Goal: Transaction & Acquisition: Purchase product/service

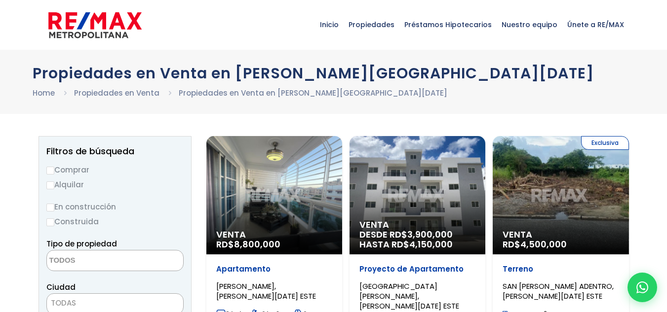
select select
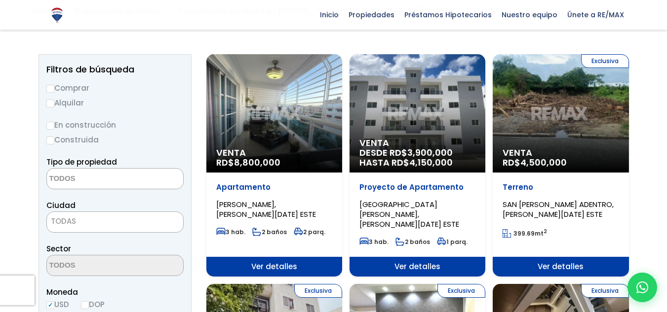
scroll to position [99, 0]
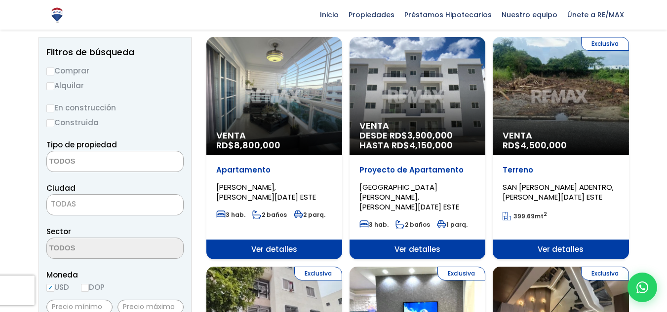
click at [54, 68] on label "Comprar" at bounding box center [114, 71] width 137 height 12
click at [54, 68] on input "Comprar" at bounding box center [50, 72] width 8 height 8
radio input "true"
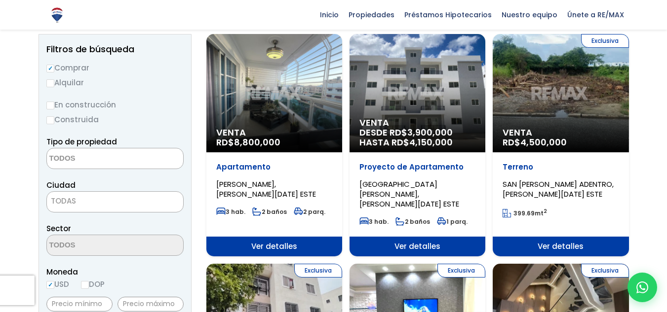
scroll to position [148, 0]
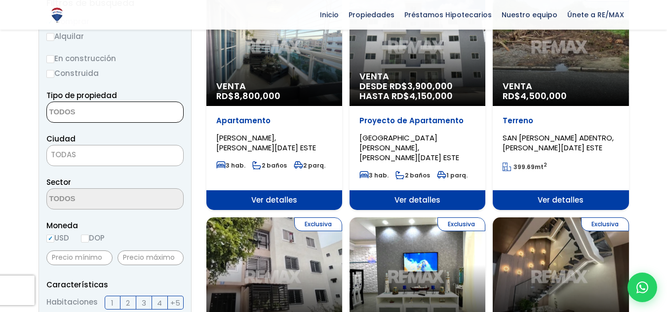
click at [121, 108] on textarea "Search" at bounding box center [95, 112] width 96 height 21
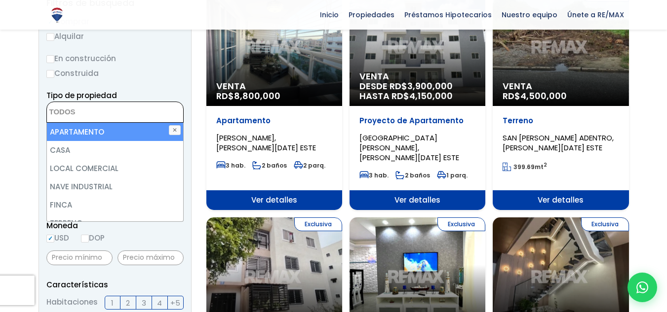
click at [110, 131] on li "APARTAMENTO" at bounding box center [115, 132] width 136 height 18
select select "apartment"
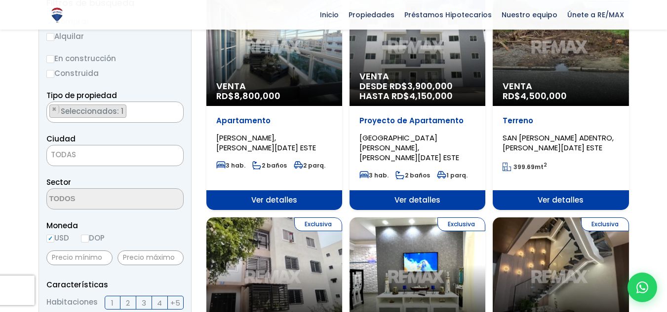
click at [89, 158] on span "TODAS" at bounding box center [115, 155] width 136 height 14
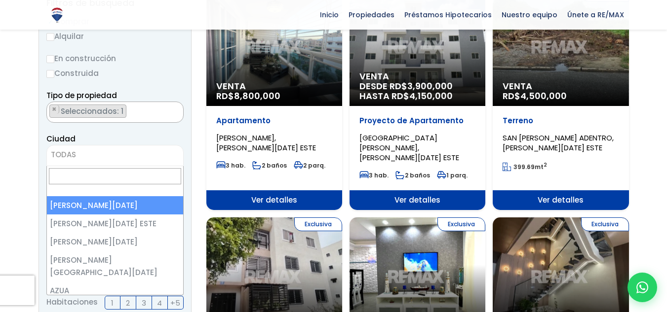
select select "1"
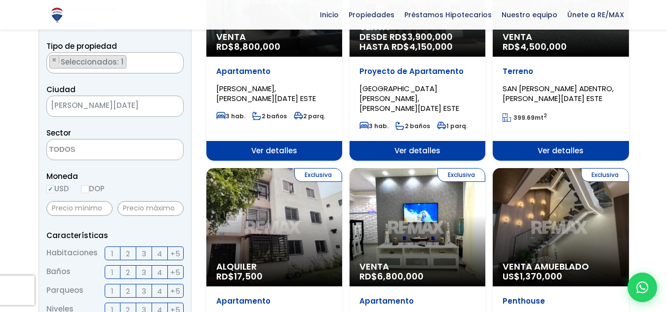
scroll to position [247, 0]
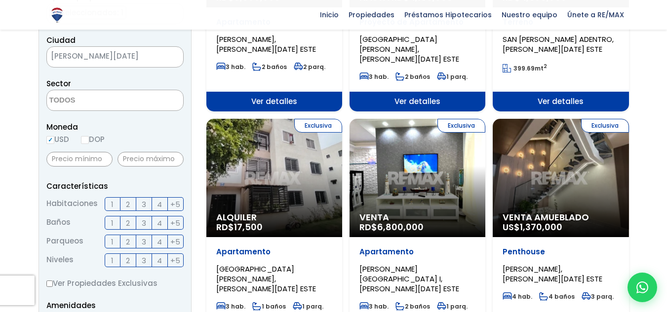
click at [86, 142] on input "DOP" at bounding box center [85, 140] width 8 height 8
radio input "true"
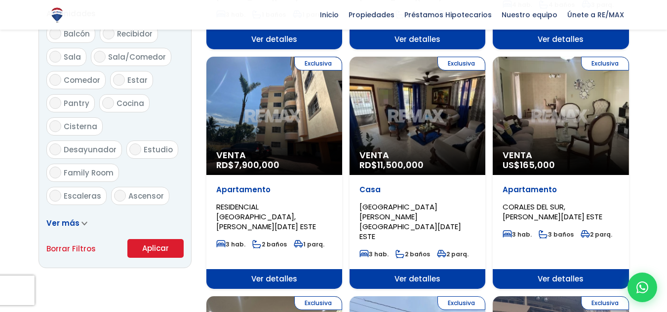
scroll to position [543, 0]
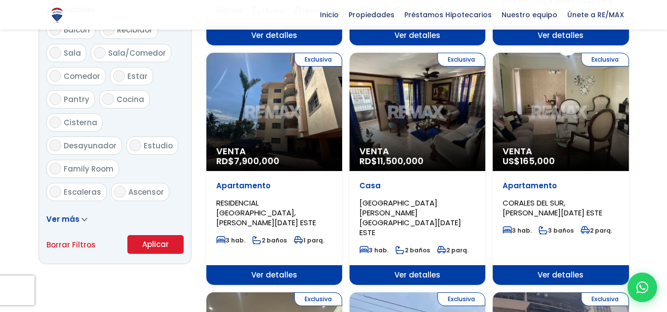
click at [155, 243] on button "Aplicar" at bounding box center [155, 244] width 56 height 19
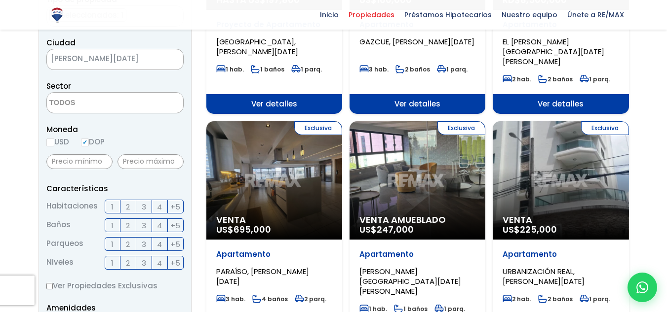
scroll to position [296, 0]
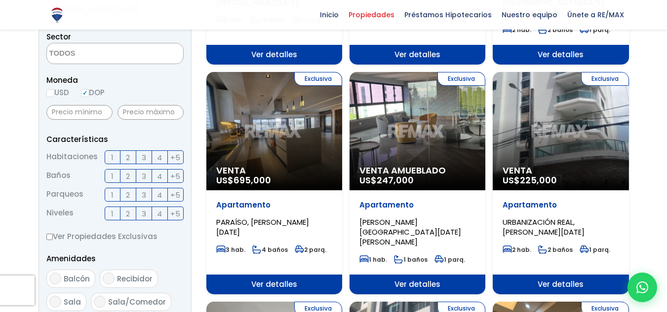
click at [526, 275] on span "Ver detalles" at bounding box center [560, 285] width 136 height 20
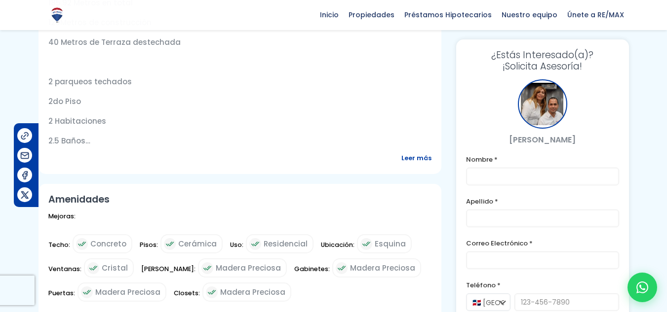
scroll to position [444, 0]
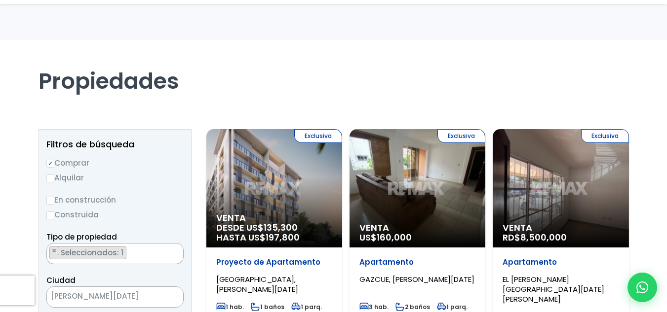
scroll to position [247, 0]
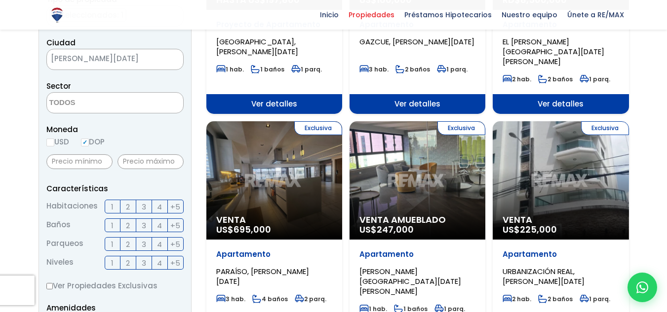
click at [131, 208] on label "2" at bounding box center [128, 207] width 16 height 14
click at [0, 0] on input "2" at bounding box center [0, 0] width 0 height 0
click at [127, 225] on span "2" at bounding box center [128, 226] width 4 height 12
click at [0, 0] on input "2" at bounding box center [0, 0] width 0 height 0
click at [111, 224] on span "1" at bounding box center [112, 226] width 2 height 12
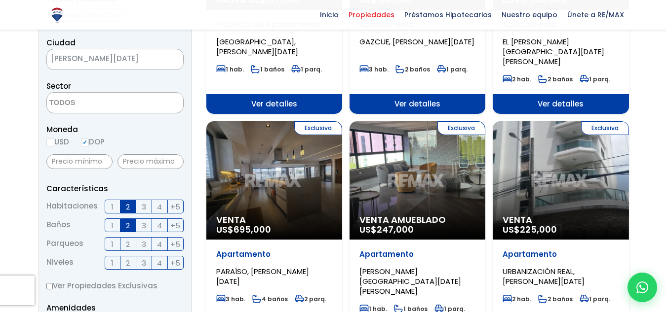
click at [0, 0] on input "1" at bounding box center [0, 0] width 0 height 0
click at [126, 230] on span "2" at bounding box center [128, 226] width 4 height 12
click at [0, 0] on input "2" at bounding box center [0, 0] width 0 height 0
click at [126, 244] on span "2" at bounding box center [128, 244] width 4 height 12
click at [0, 0] on input "2" at bounding box center [0, 0] width 0 height 0
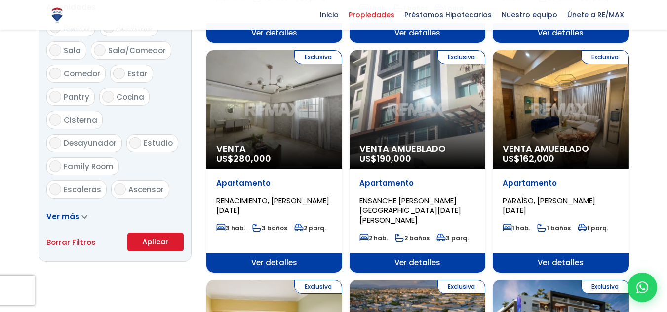
scroll to position [641, 0]
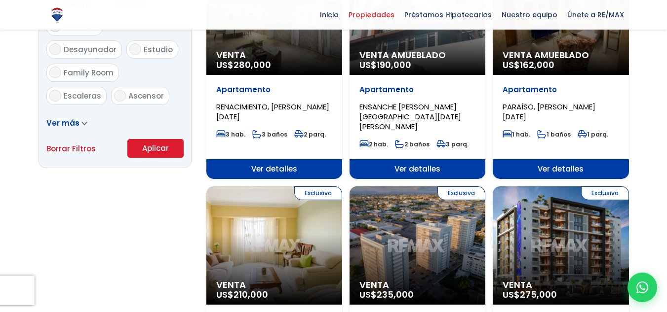
click at [153, 148] on button "Aplicar" at bounding box center [155, 148] width 56 height 19
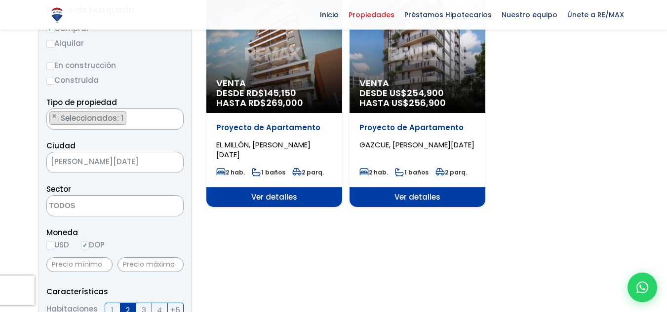
scroll to position [148, 0]
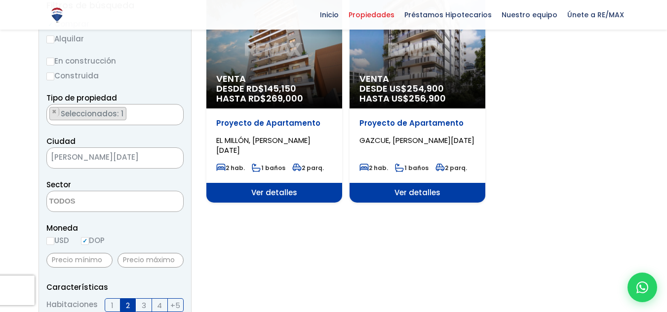
click at [261, 102] on span "HASTA RD$ 269,000" at bounding box center [274, 99] width 116 height 10
click at [277, 96] on span "269,000" at bounding box center [284, 98] width 37 height 12
click at [293, 193] on span "Ver detalles" at bounding box center [274, 193] width 136 height 20
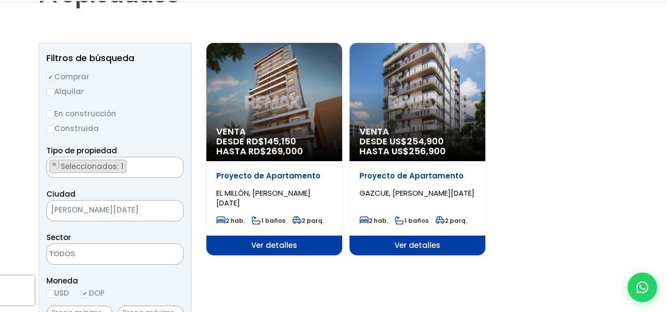
scroll to position [99, 0]
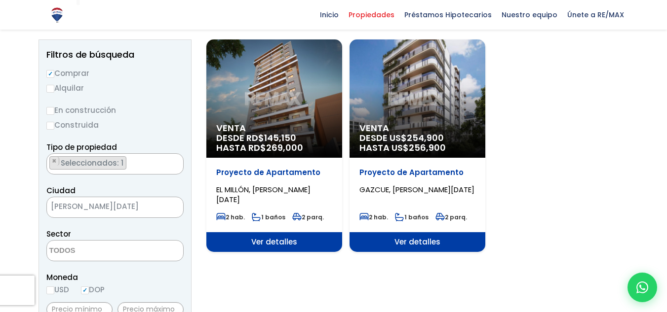
click at [107, 213] on span "[PERSON_NAME][DATE]" at bounding box center [102, 207] width 111 height 14
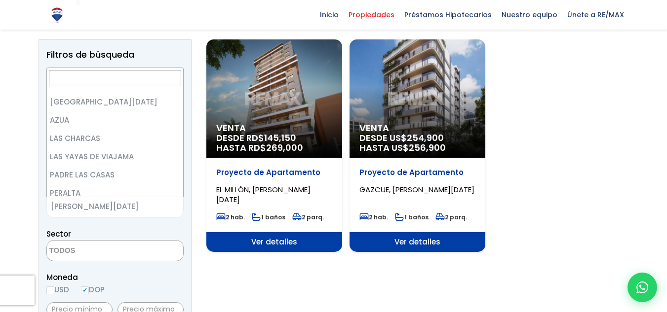
scroll to position [0, 0]
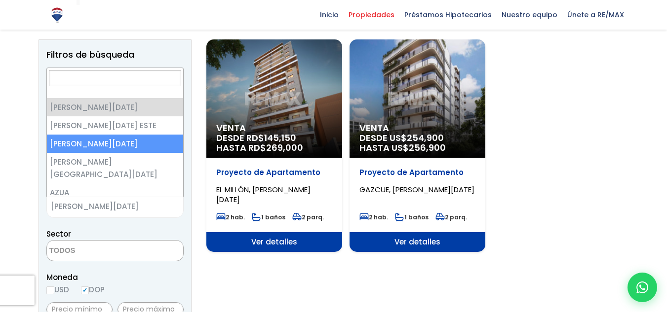
select select "149"
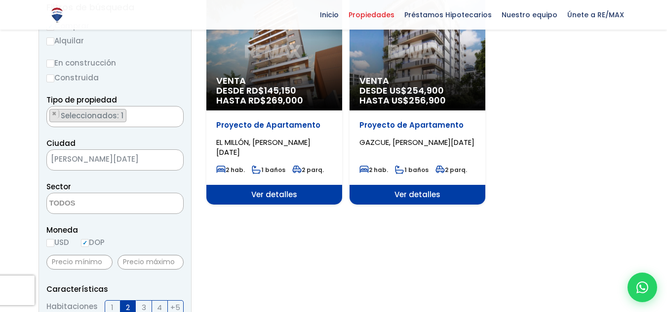
scroll to position [197, 0]
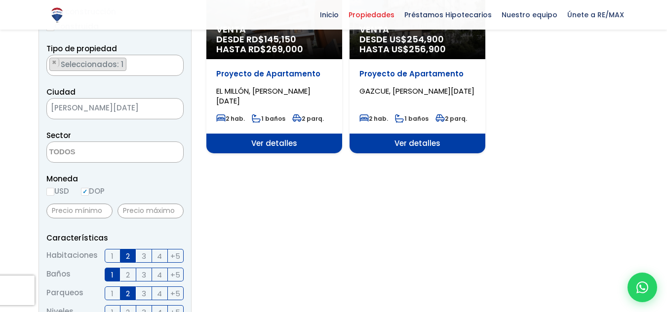
click at [132, 69] on ul "× Seleccionados: 1" at bounding box center [109, 65] width 124 height 21
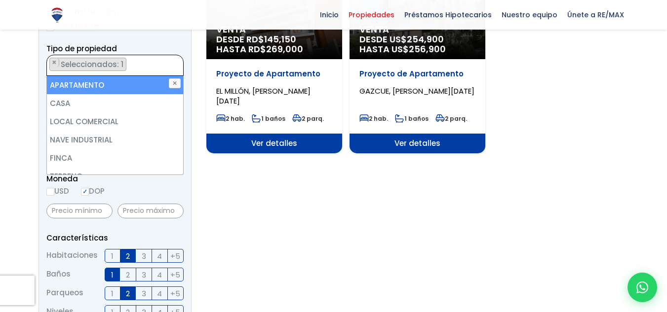
select select
type textarea "APARTAMENTO"
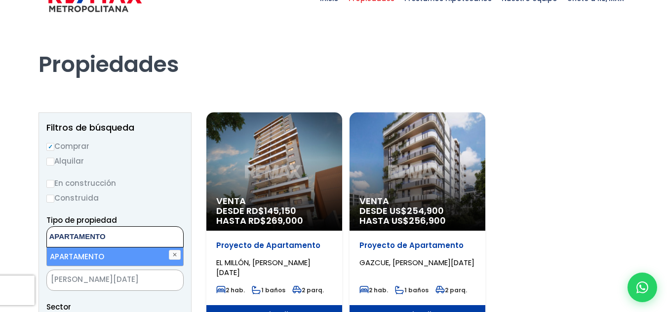
scroll to position [0, 0]
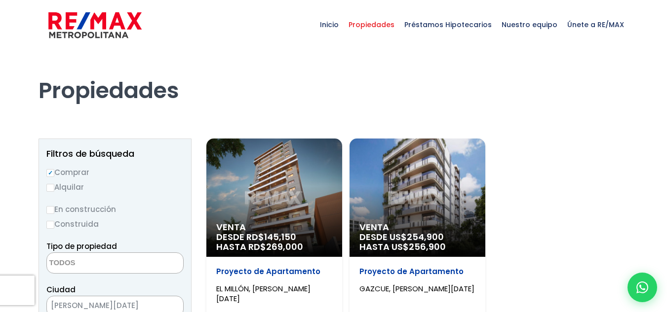
click at [384, 24] on span "Propiedades" at bounding box center [371, 25] width 56 height 30
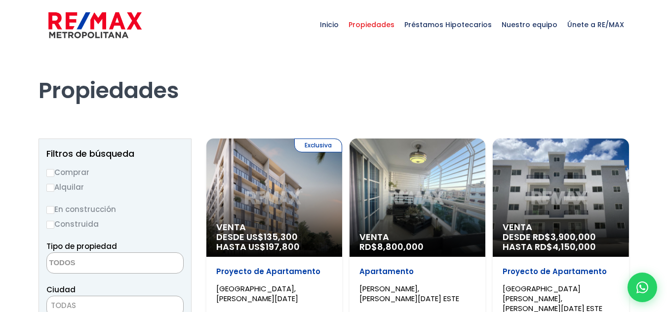
select select
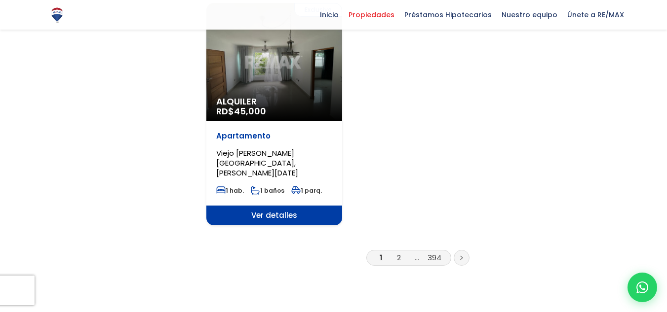
scroll to position [1283, 0]
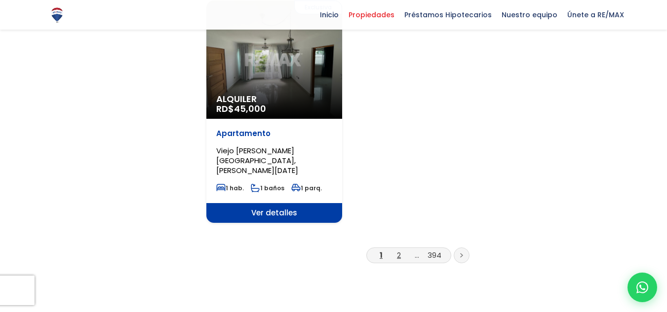
click at [400, 250] on link "2" at bounding box center [399, 255] width 4 height 10
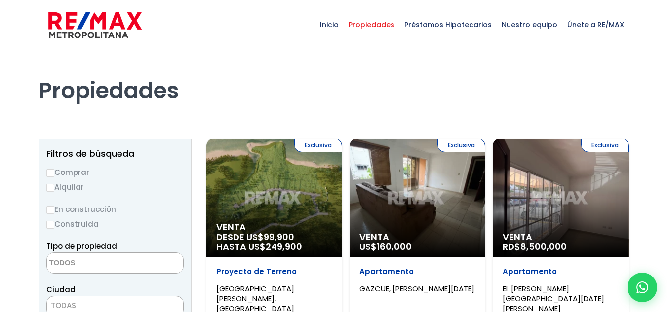
select select
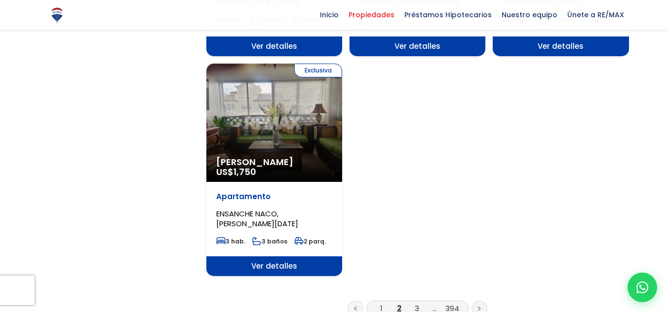
scroll to position [1233, 0]
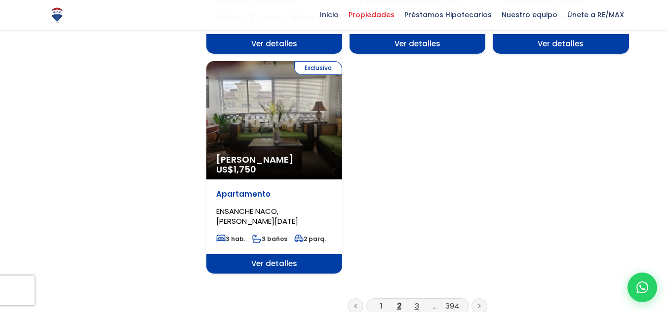
click at [415, 301] on link "3" at bounding box center [416, 306] width 4 height 10
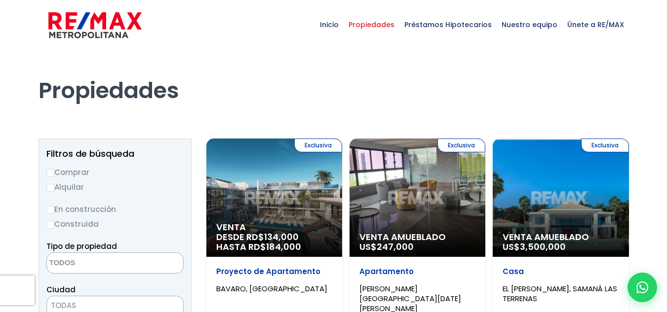
select select
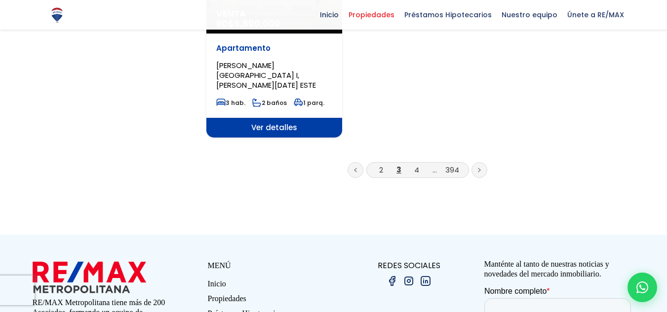
scroll to position [1381, 0]
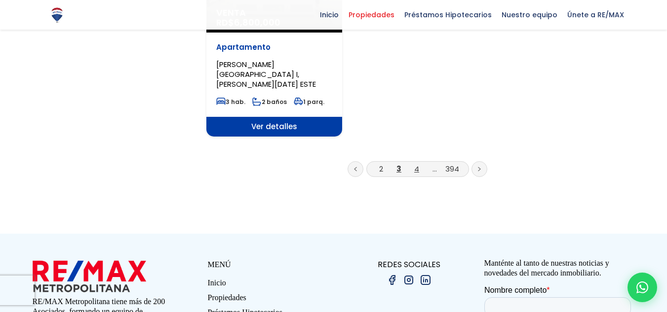
click at [415, 164] on link "4" at bounding box center [416, 169] width 5 height 10
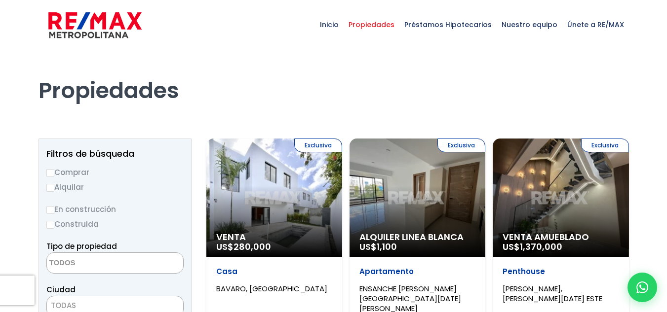
select select
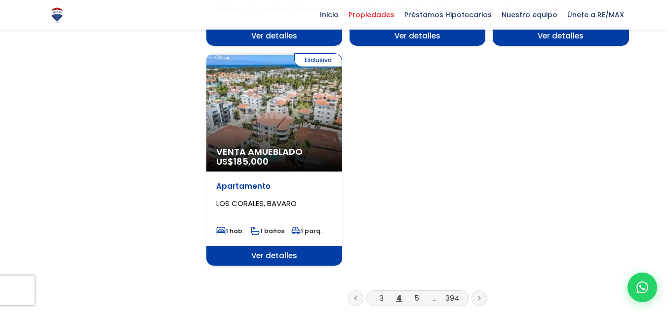
scroll to position [1233, 0]
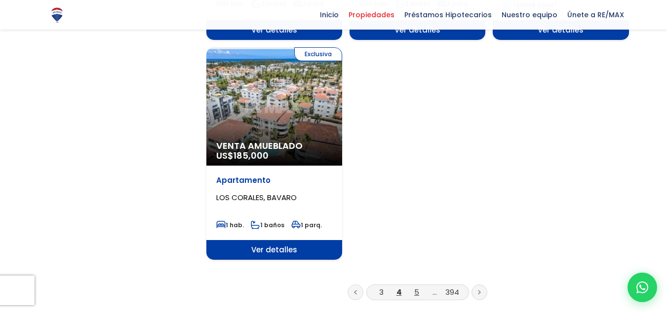
click at [418, 287] on link "5" at bounding box center [416, 292] width 5 height 10
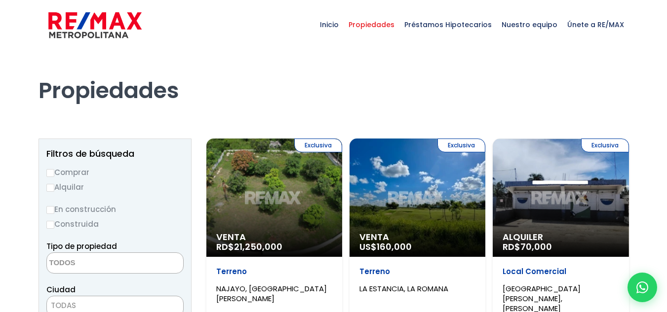
select select
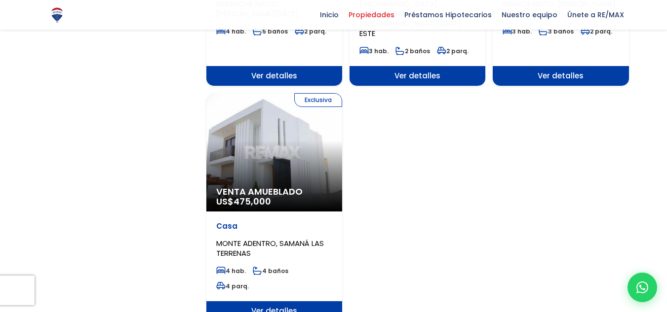
scroll to position [1431, 0]
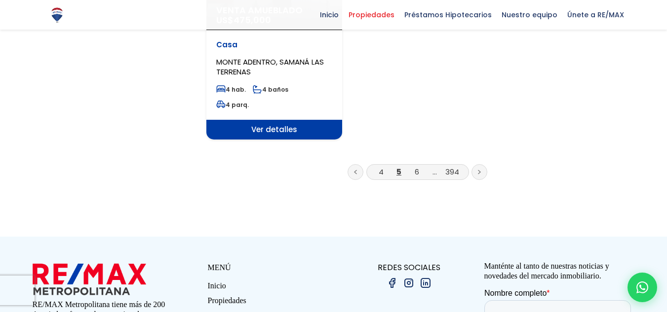
click at [419, 166] on li "6" at bounding box center [416, 172] width 16 height 12
click at [414, 167] on link "6" at bounding box center [416, 172] width 4 height 10
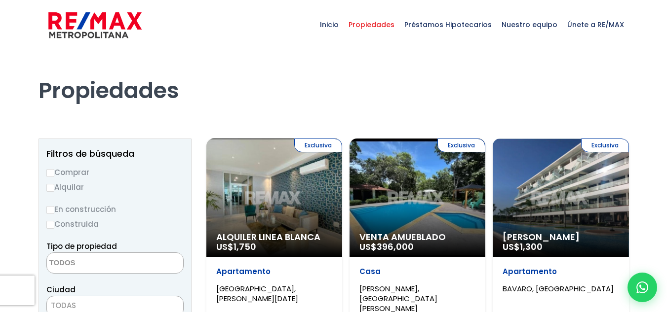
select select
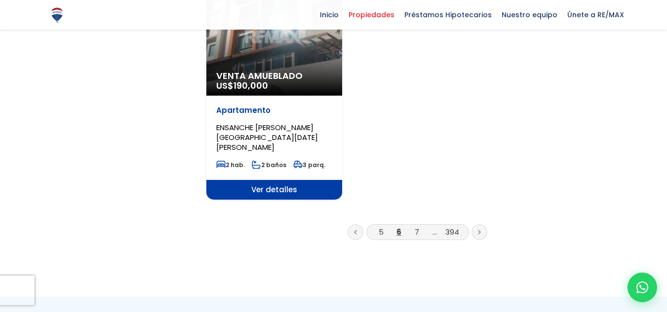
scroll to position [1332, 0]
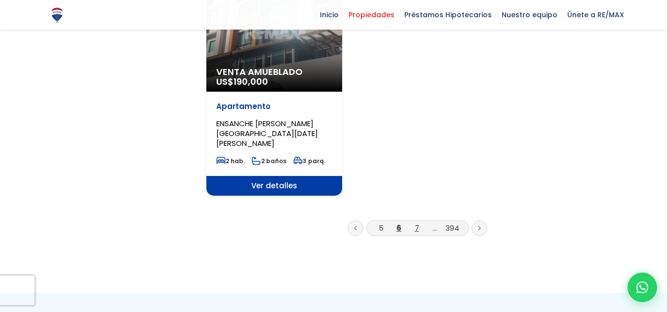
click at [417, 223] on link "7" at bounding box center [416, 228] width 4 height 10
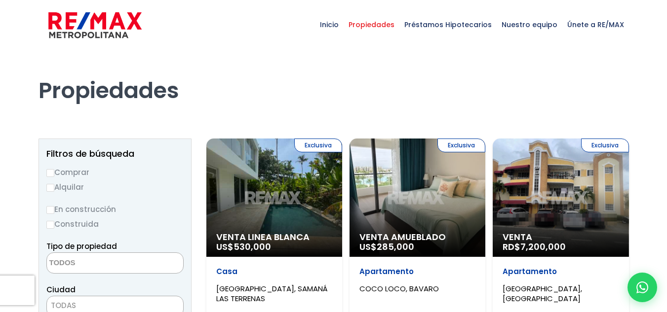
select select
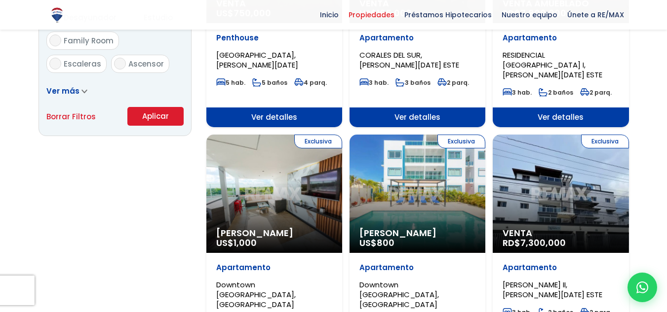
scroll to position [691, 0]
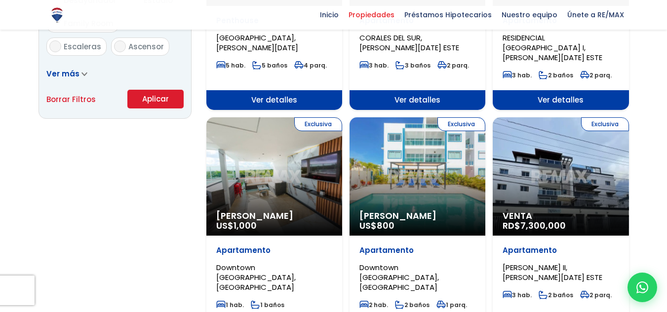
click at [302, 178] on div "Exclusiva Alquiler Amueblado US$ 1,000" at bounding box center [274, 176] width 136 height 118
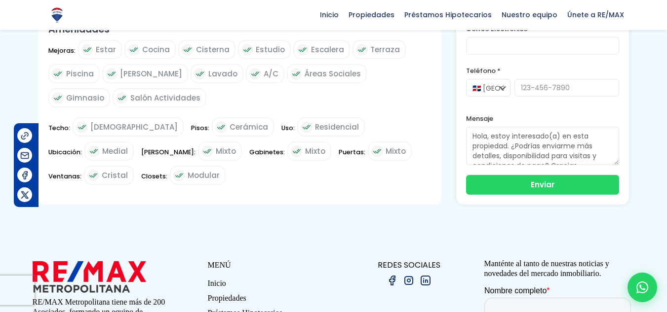
scroll to position [592, 0]
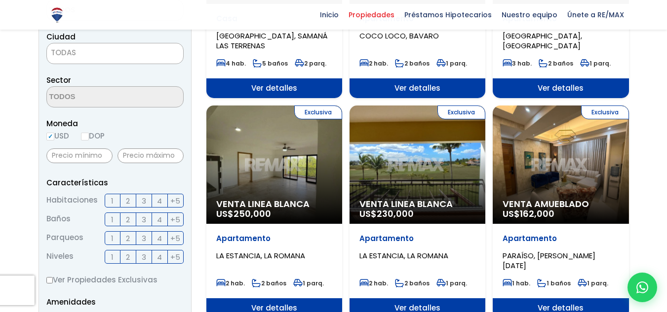
scroll to position [148, 0]
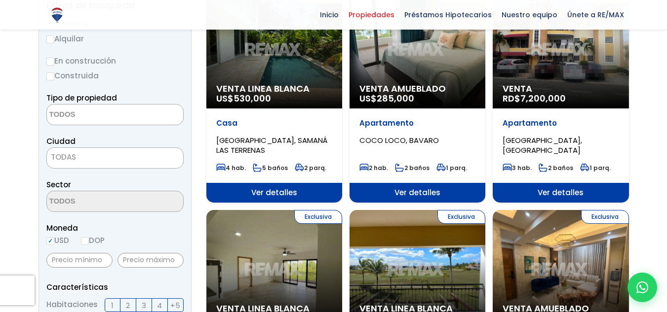
drag, startPoint x: 100, startPoint y: 126, endPoint x: 103, endPoint y: 118, distance: 8.3
click at [103, 118] on textarea "Search" at bounding box center [95, 115] width 96 height 21
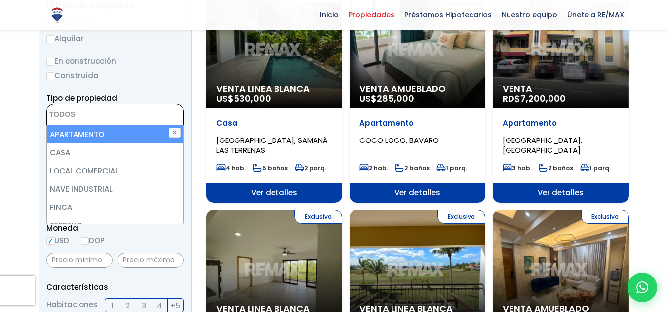
click at [97, 141] on li "APARTAMENTO" at bounding box center [115, 134] width 136 height 18
select select "apartment"
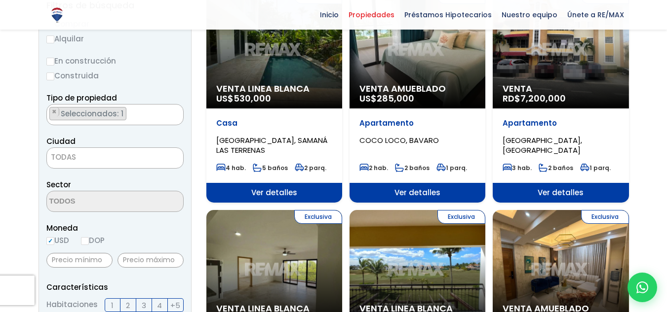
click at [91, 166] on span "TODAS" at bounding box center [114, 158] width 137 height 21
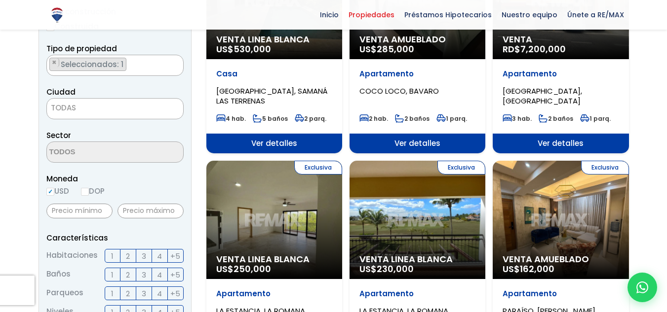
scroll to position [247, 0]
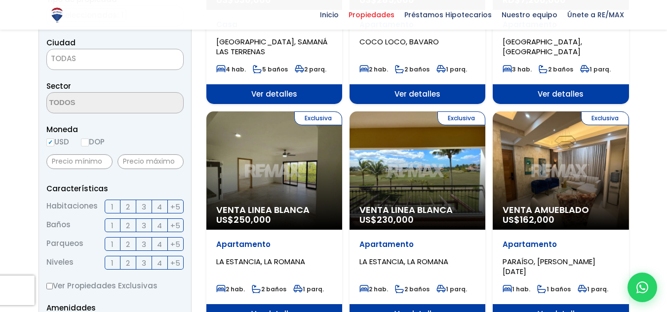
click at [82, 140] on span "USD DOP" at bounding box center [75, 142] width 58 height 10
click at [89, 144] on input "DOP" at bounding box center [85, 143] width 8 height 8
radio input "true"
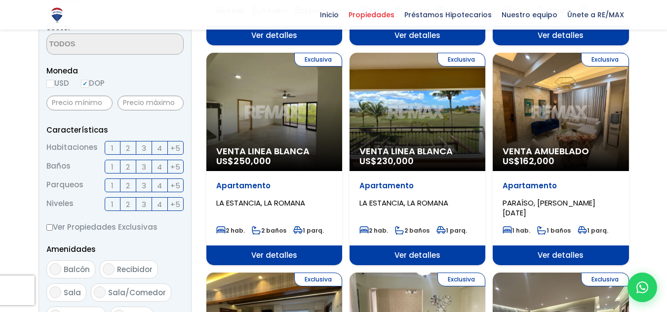
scroll to position [493, 0]
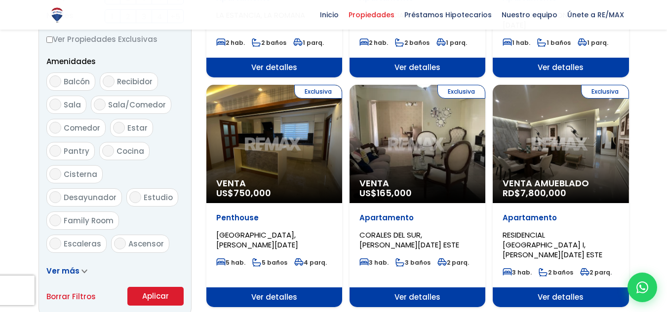
click at [159, 294] on button "Aplicar" at bounding box center [155, 296] width 56 height 19
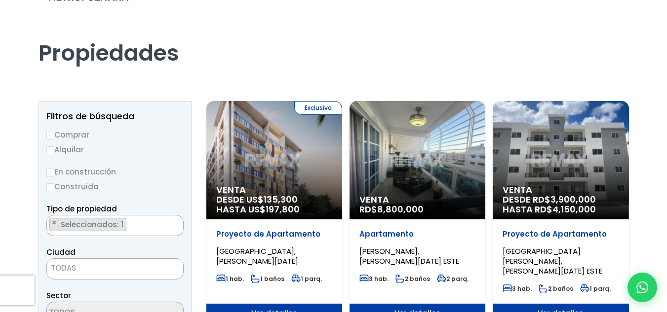
scroll to position [99, 0]
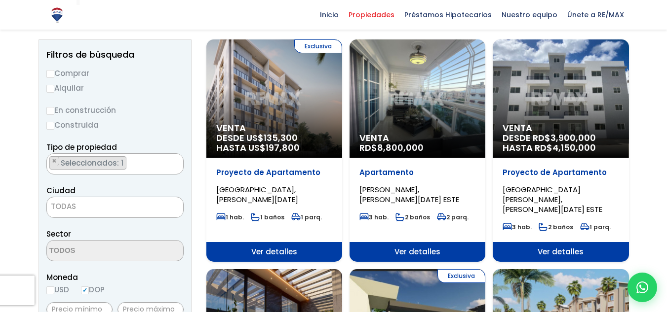
click at [555, 242] on span "Ver detalles" at bounding box center [560, 252] width 136 height 20
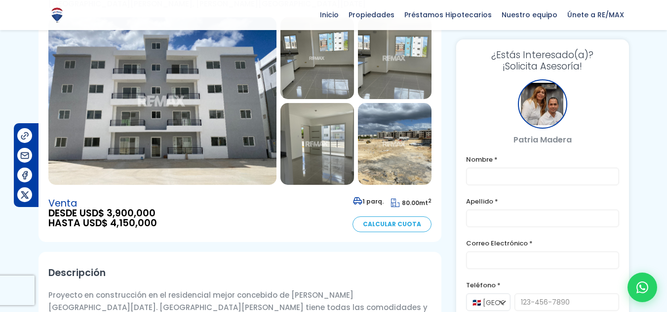
scroll to position [99, 0]
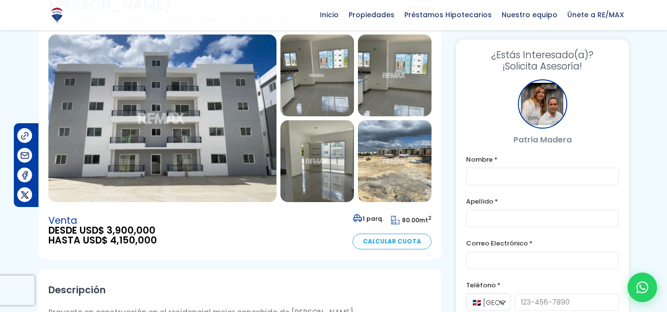
click at [200, 128] on img at bounding box center [162, 119] width 228 height 168
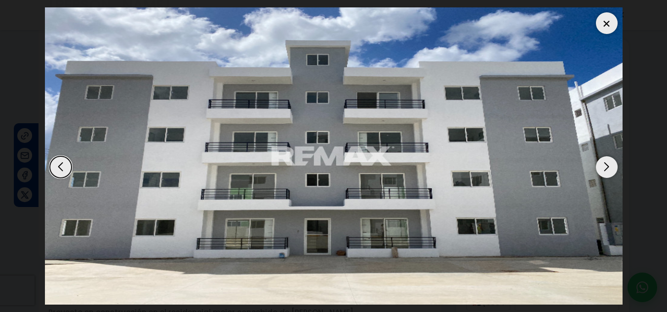
click at [610, 161] on div "Next slide" at bounding box center [606, 167] width 22 height 22
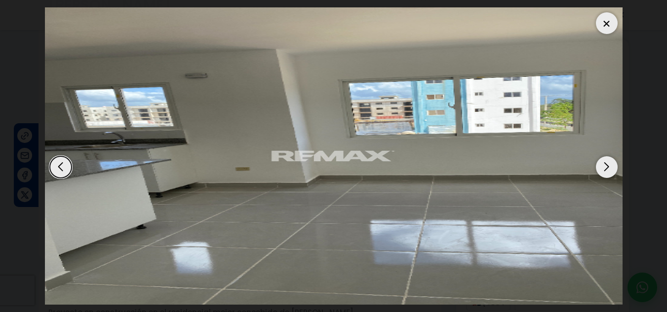
click at [608, 164] on div "Next slide" at bounding box center [606, 167] width 22 height 22
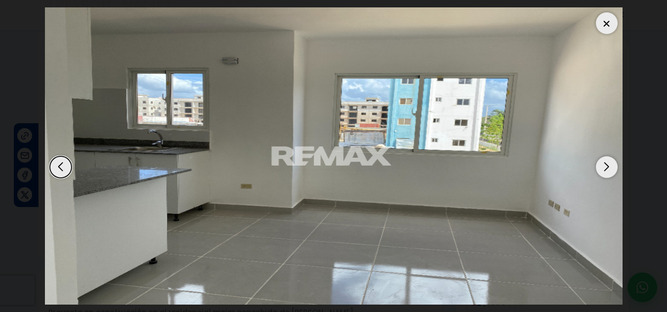
click at [607, 166] on div "Next slide" at bounding box center [606, 167] width 22 height 22
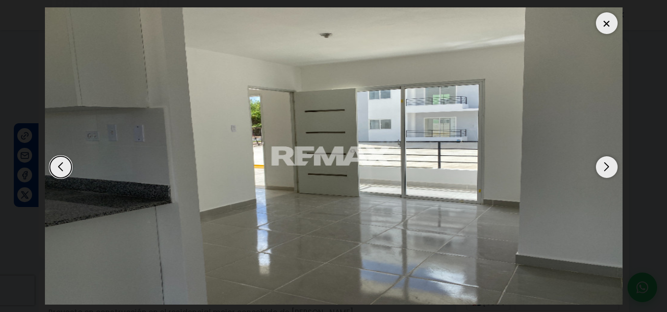
click at [607, 166] on div "Next slide" at bounding box center [606, 167] width 22 height 22
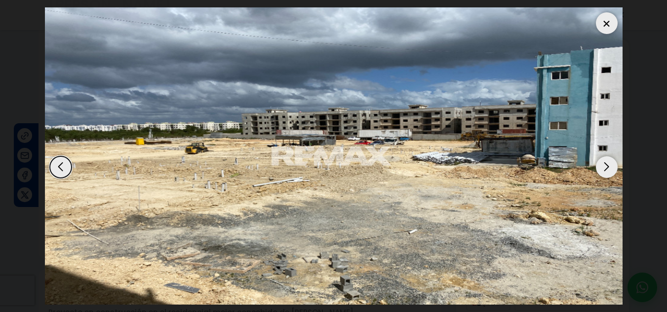
click at [607, 166] on div "Next slide" at bounding box center [606, 167] width 22 height 22
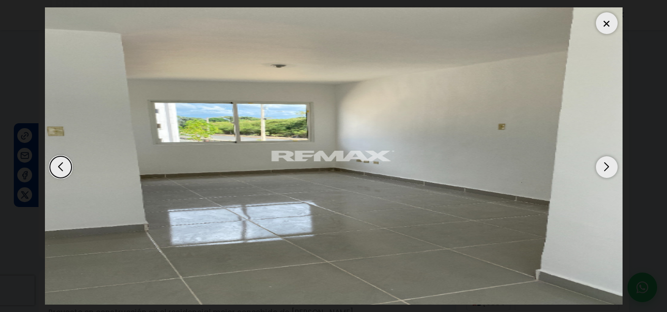
click at [606, 167] on div "Next slide" at bounding box center [606, 167] width 22 height 22
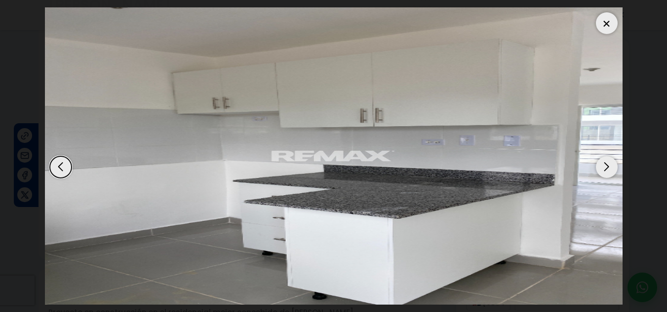
click at [603, 168] on div "Next slide" at bounding box center [606, 167] width 22 height 22
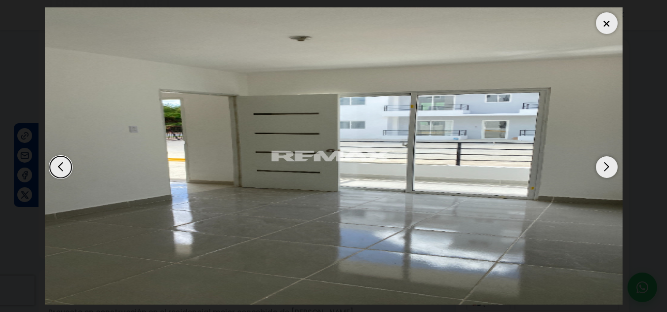
click at [603, 168] on div "Next slide" at bounding box center [606, 167] width 22 height 22
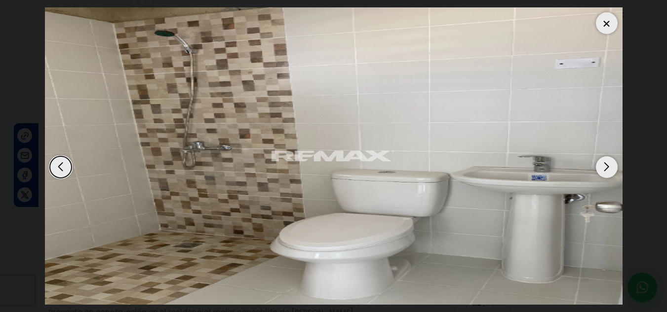
click at [603, 168] on div "Next slide" at bounding box center [606, 167] width 22 height 22
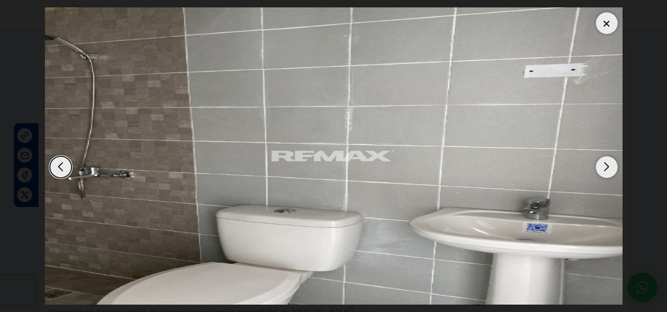
click at [65, 160] on div "Previous slide" at bounding box center [61, 167] width 22 height 22
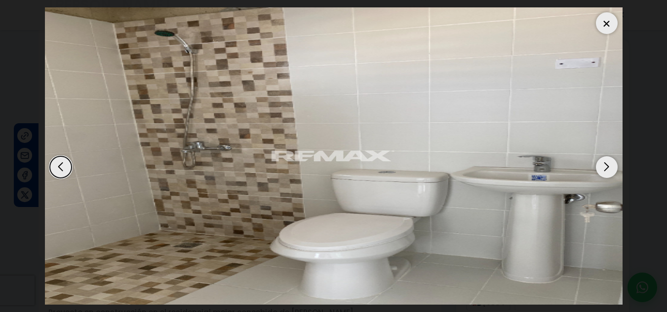
click at [585, 161] on img "9 / 14" at bounding box center [333, 155] width 577 height 297
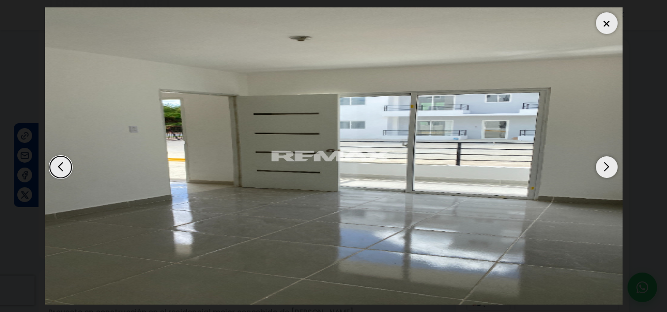
click at [597, 167] on div "Next slide" at bounding box center [606, 167] width 22 height 22
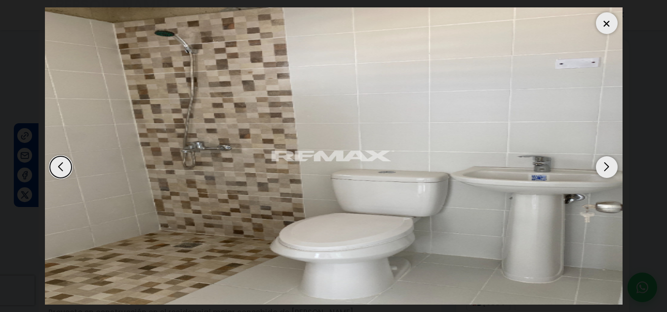
click at [600, 169] on div "Next slide" at bounding box center [606, 167] width 22 height 22
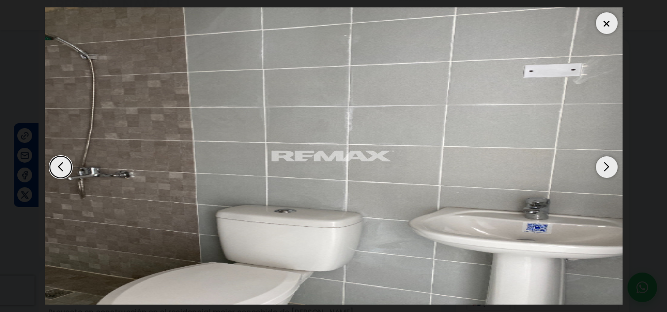
click at [600, 169] on div "Next slide" at bounding box center [606, 167] width 22 height 22
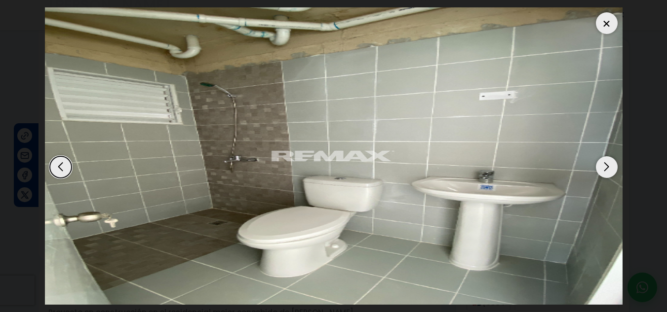
click at [599, 169] on div "Next slide" at bounding box center [606, 167] width 22 height 22
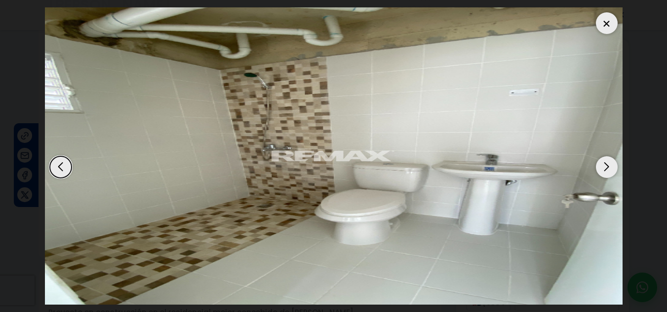
click at [599, 169] on div "Next slide" at bounding box center [606, 167] width 22 height 22
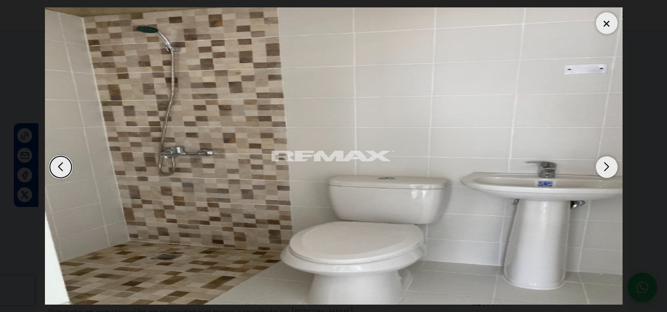
click at [599, 169] on div "Next slide" at bounding box center [606, 167] width 22 height 22
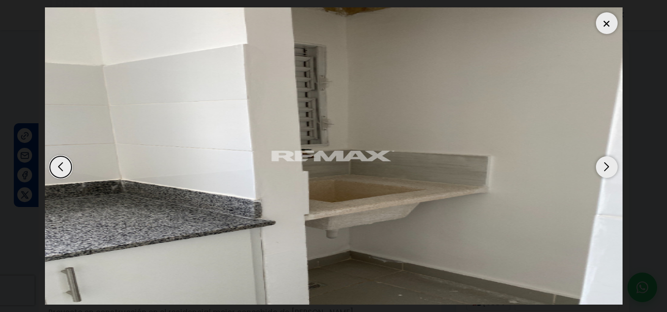
click at [599, 169] on div "Next slide" at bounding box center [606, 167] width 22 height 22
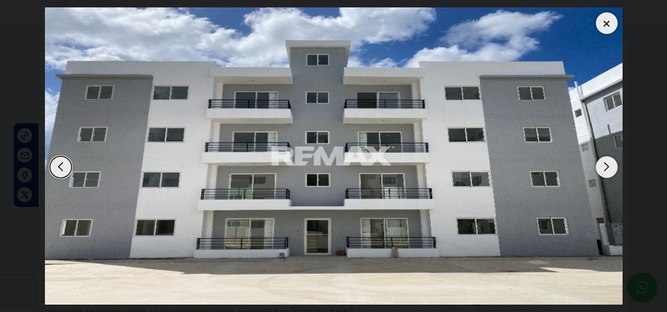
click at [599, 169] on div "Next slide" at bounding box center [606, 167] width 22 height 22
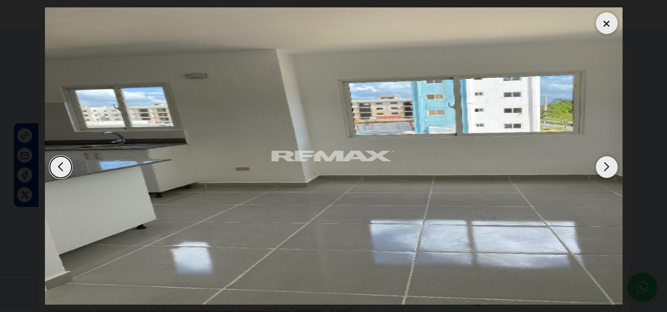
click at [603, 22] on div at bounding box center [606, 23] width 22 height 22
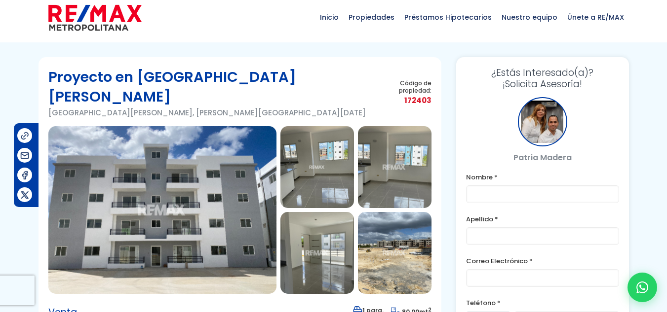
scroll to position [0, 0]
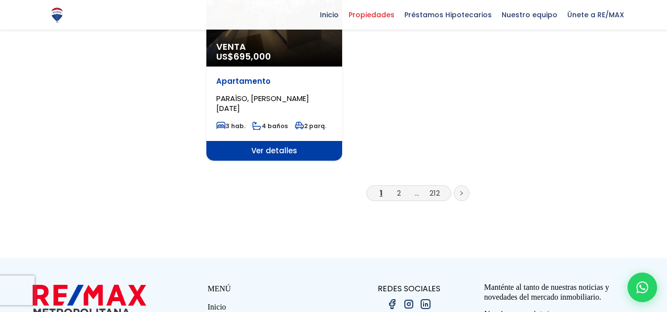
scroll to position [1283, 0]
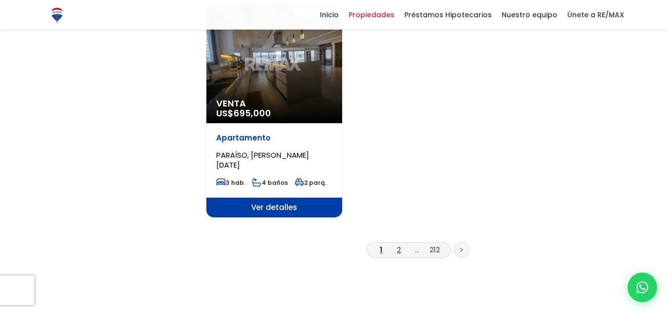
click at [401, 245] on link "2" at bounding box center [399, 250] width 4 height 10
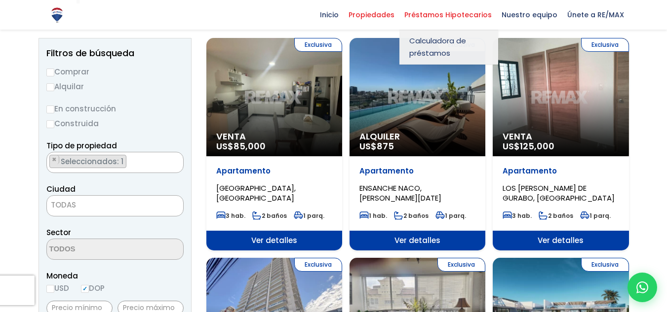
scroll to position [99, 0]
